Goal: Download file/media

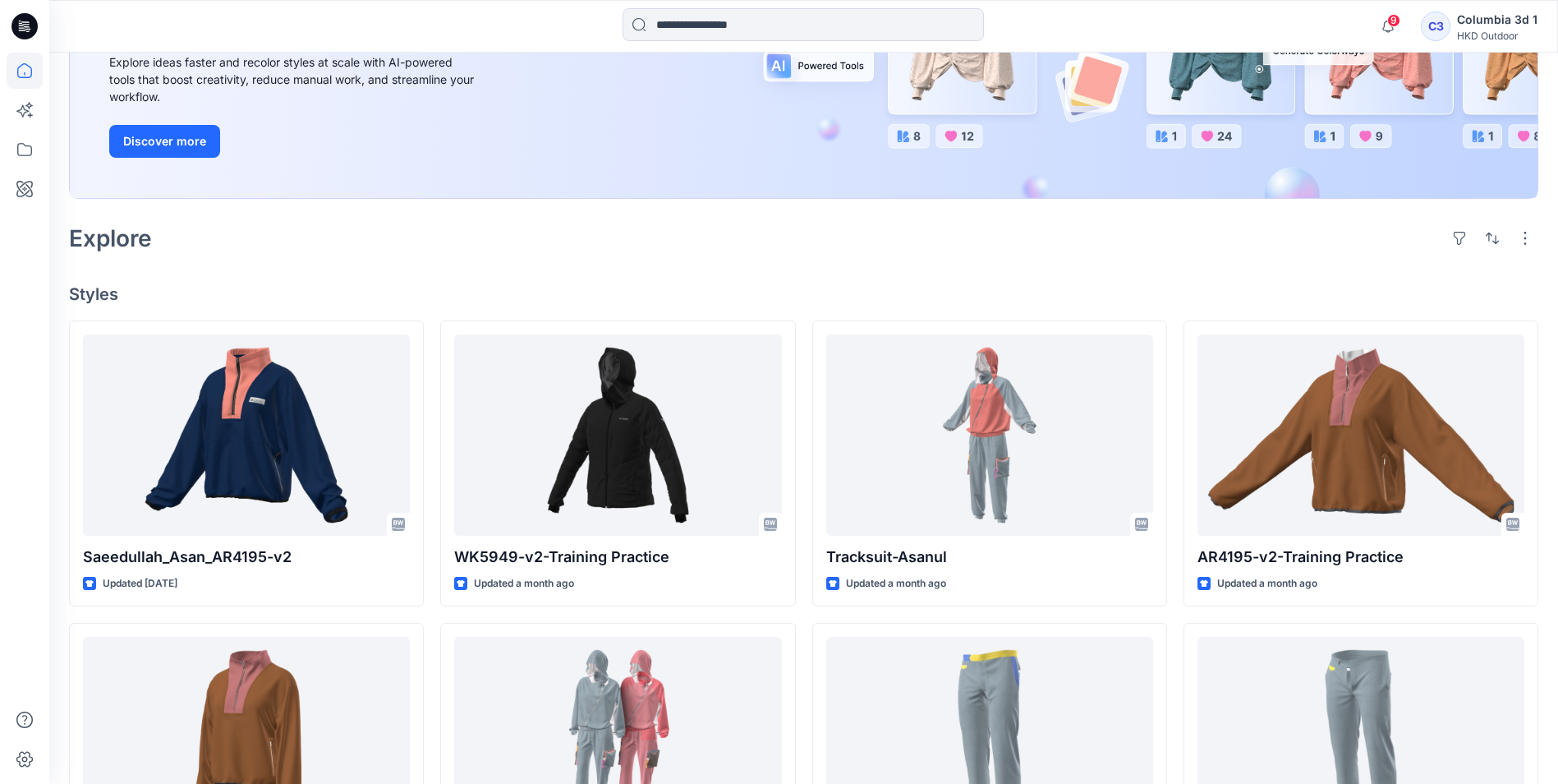
scroll to position [329, 0]
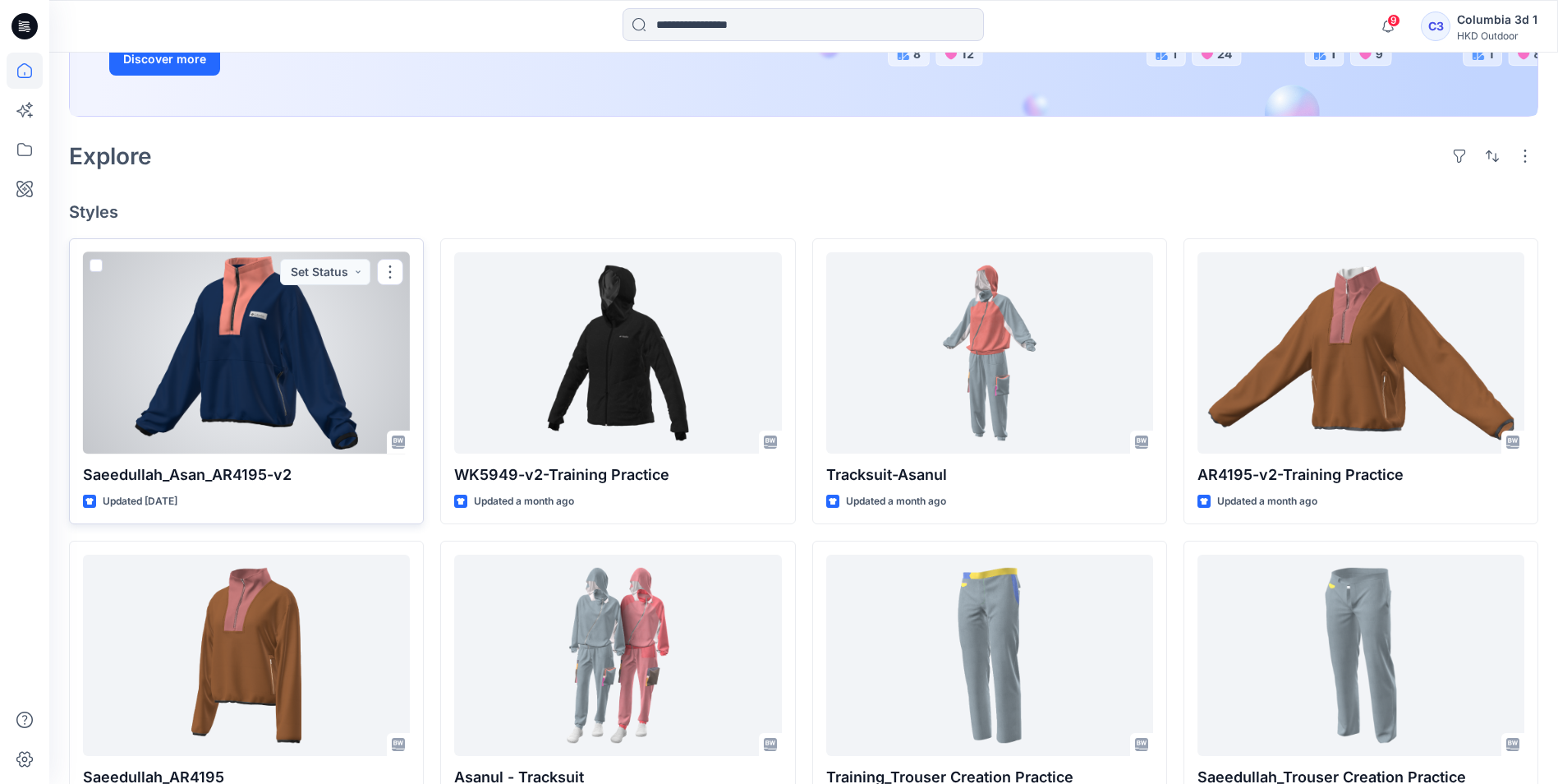
click at [295, 336] on div at bounding box center [246, 352] width 327 height 201
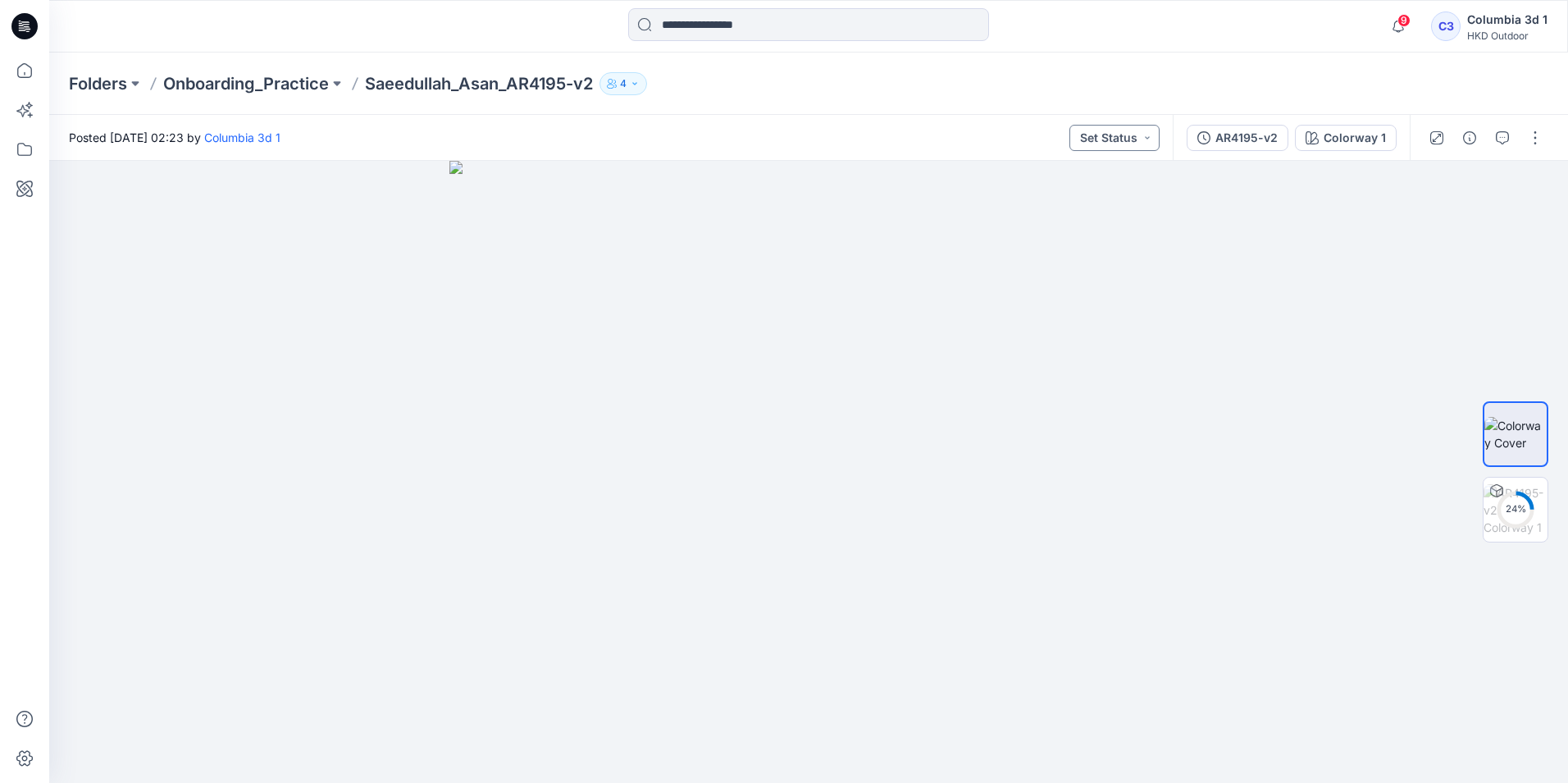
click at [1145, 142] on button "Set Status" at bounding box center [1114, 138] width 91 height 26
click at [1528, 142] on button "button" at bounding box center [1535, 138] width 26 height 26
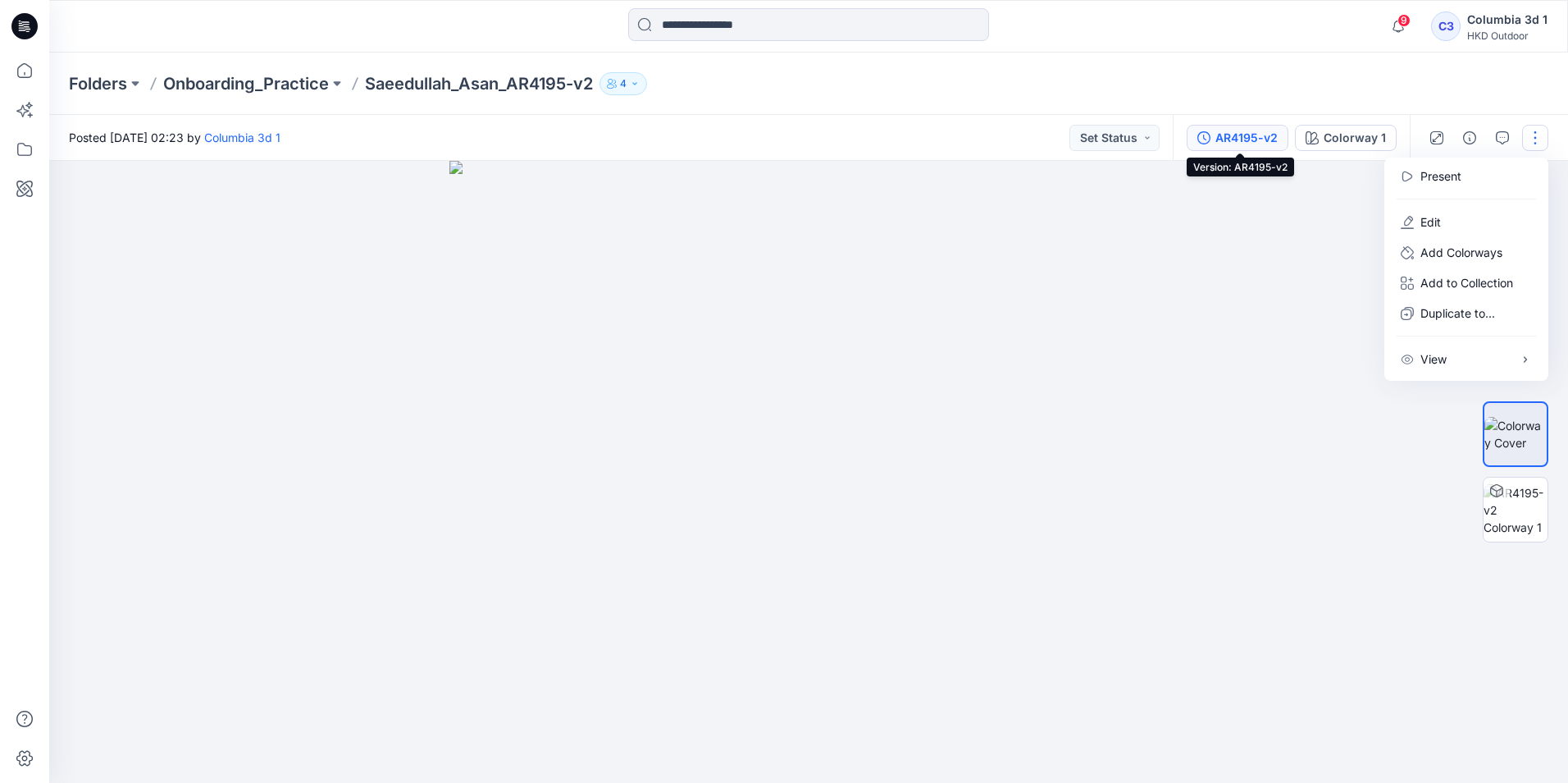
click at [1240, 142] on div "AR4195-v2" at bounding box center [1246, 138] width 62 height 18
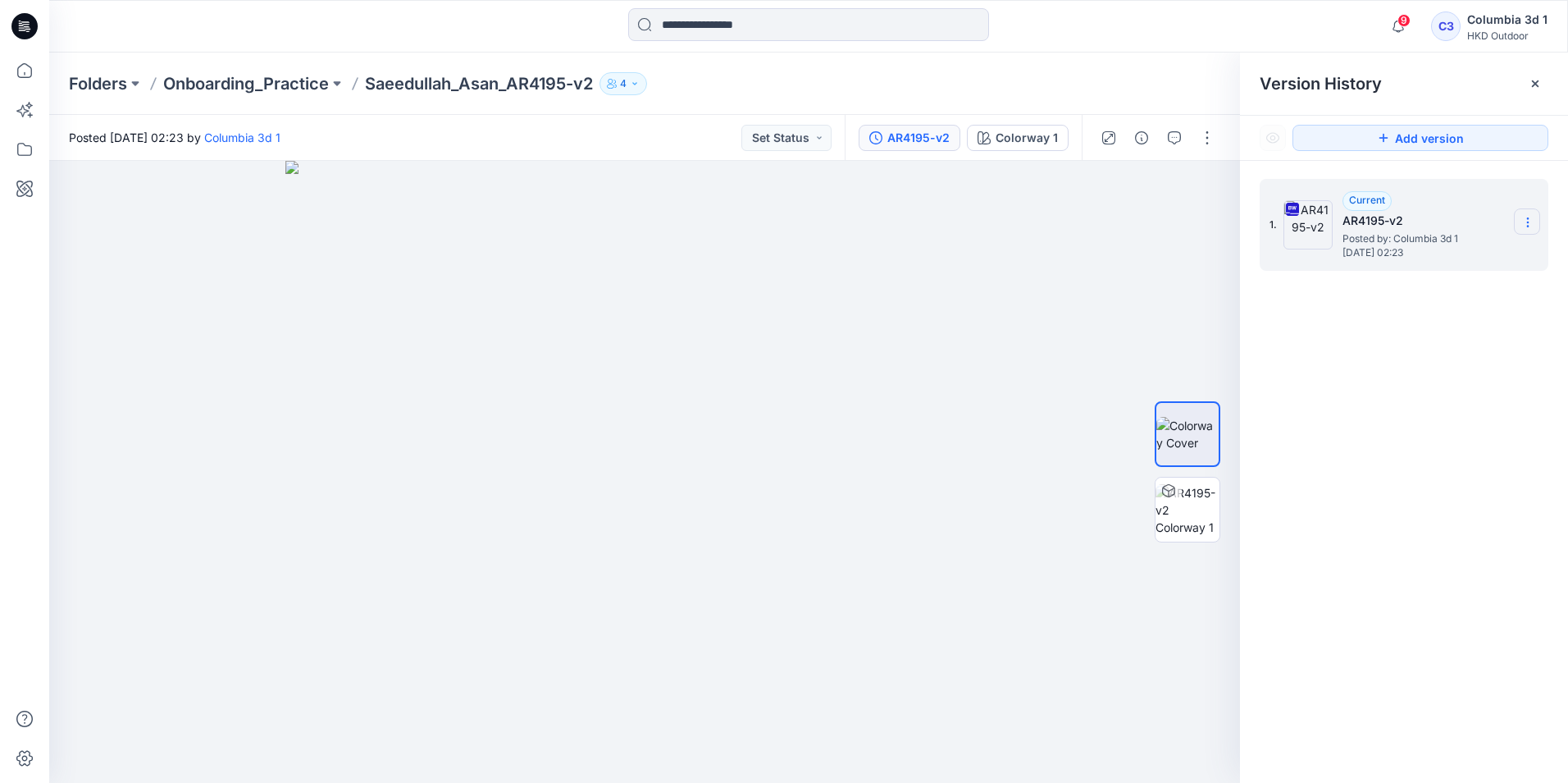
click at [1536, 218] on section at bounding box center [1526, 221] width 26 height 26
click at [1446, 254] on span "Download Source BW File" at bounding box center [1444, 253] width 138 height 19
click at [638, 82] on icon "button" at bounding box center [635, 83] width 10 height 10
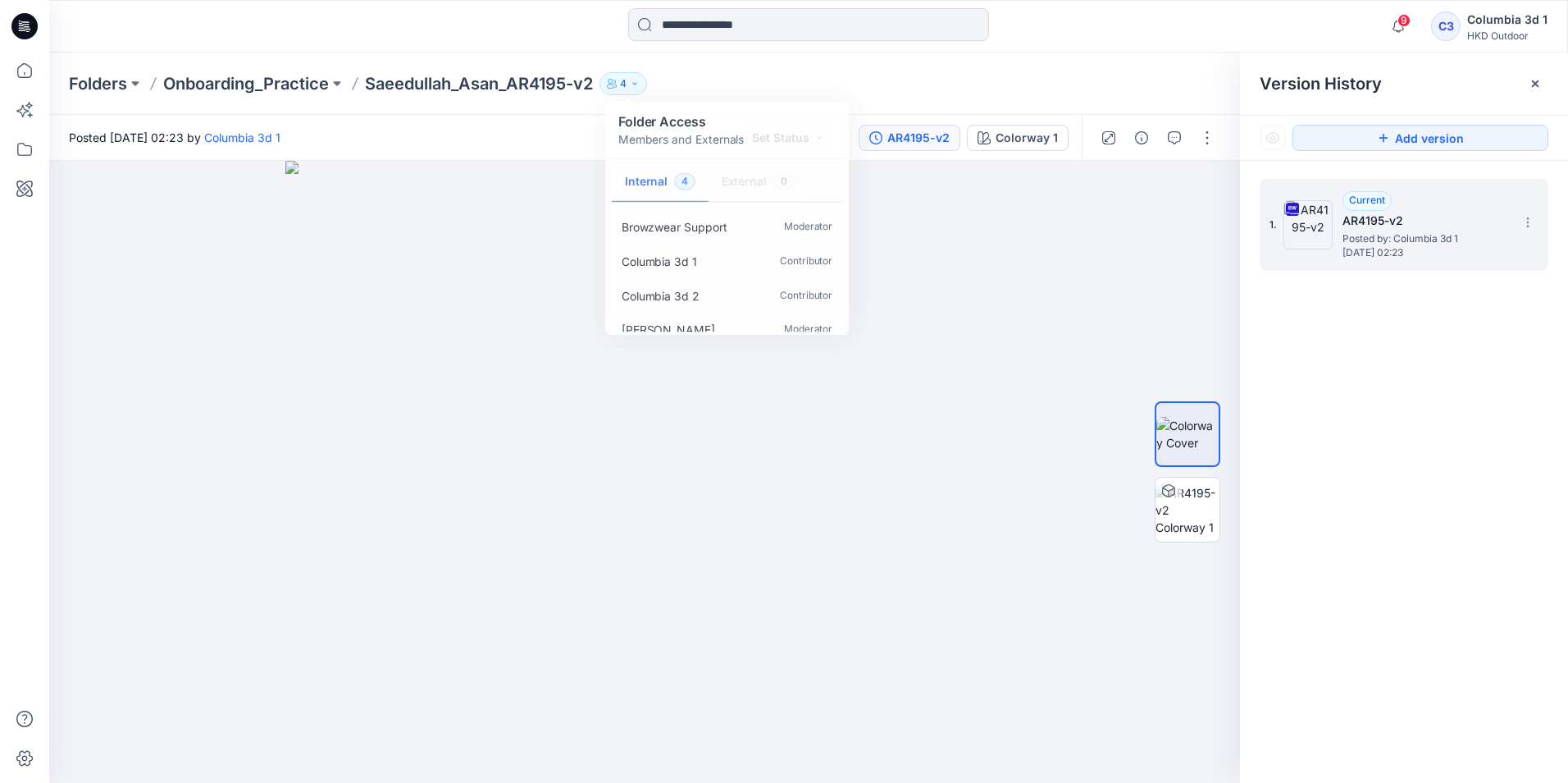
click at [987, 92] on div "Folders Onboarding_Practice Saeedullah_Asan_AR4195-v2 4 Folder Access Members a…" at bounding box center [745, 83] width 1352 height 23
